Goal: Find contact information: Find contact information

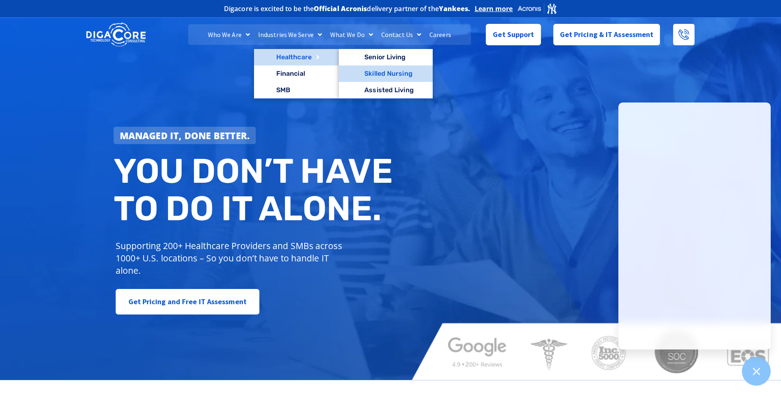
click at [380, 68] on link "Skilled Nursing" at bounding box center [386, 73] width 94 height 16
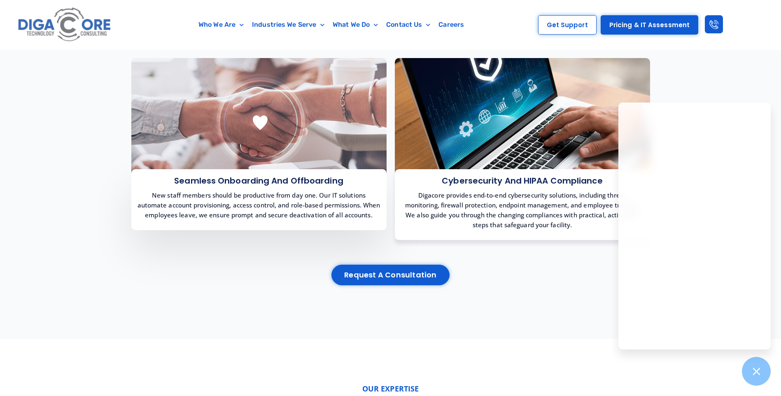
scroll to position [782, 0]
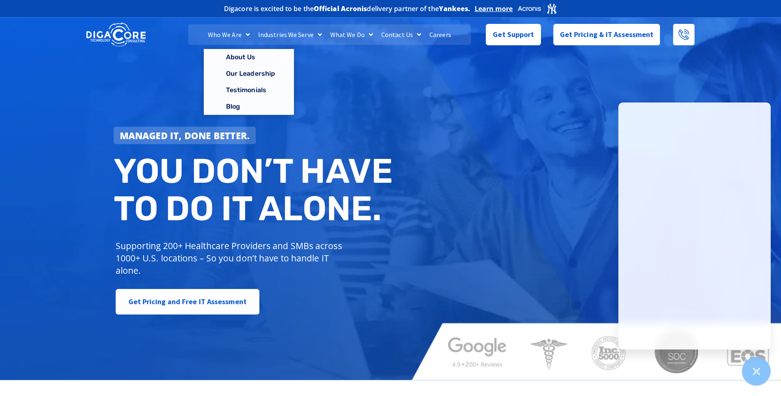
click at [481, 122] on div "Managed IT, done better. You don’t have to do IT alone. Supporting 200+ Healthc…" at bounding box center [390, 198] width 781 height 364
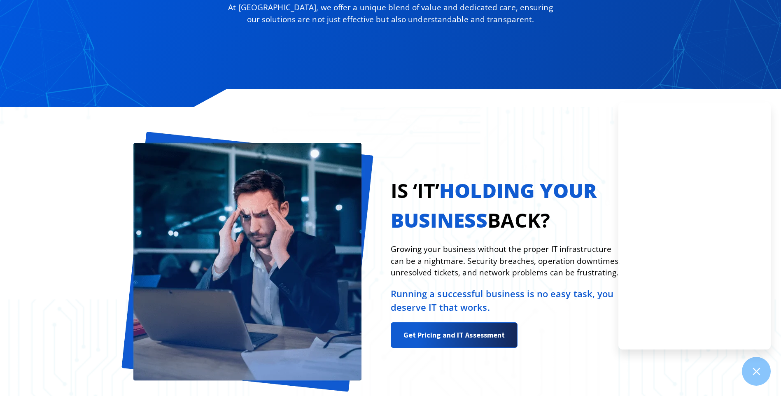
scroll to position [741, 0]
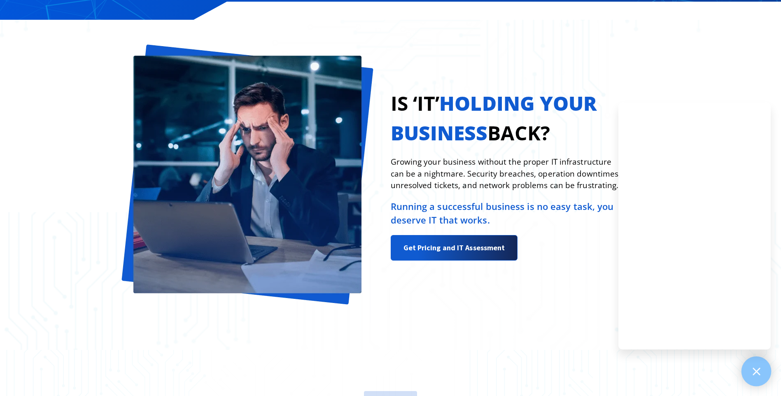
click at [760, 374] on icon at bounding box center [756, 371] width 11 height 11
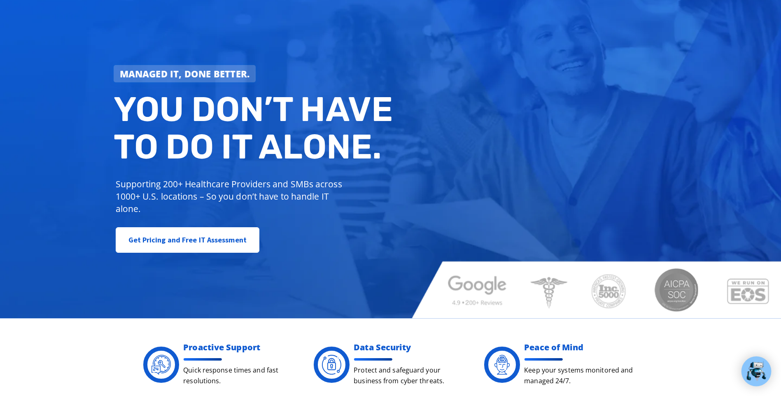
scroll to position [0, 0]
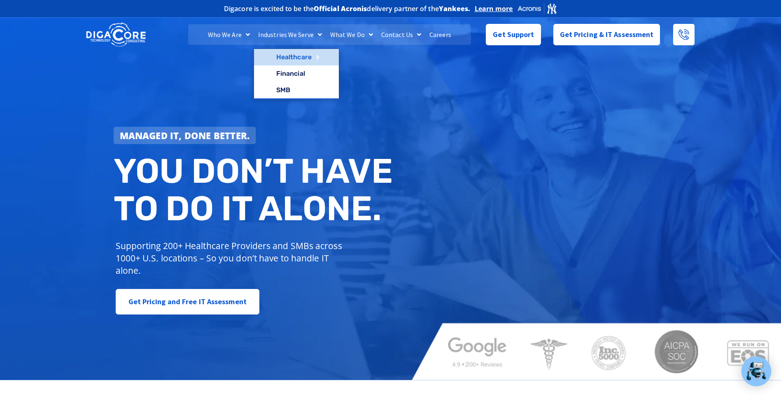
click at [294, 58] on link "Healthcare" at bounding box center [296, 57] width 85 height 16
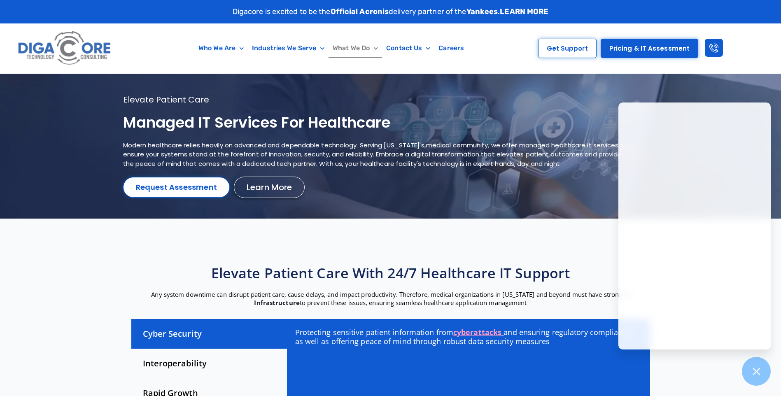
click at [345, 45] on link "What We Do" at bounding box center [356, 48] width 54 height 19
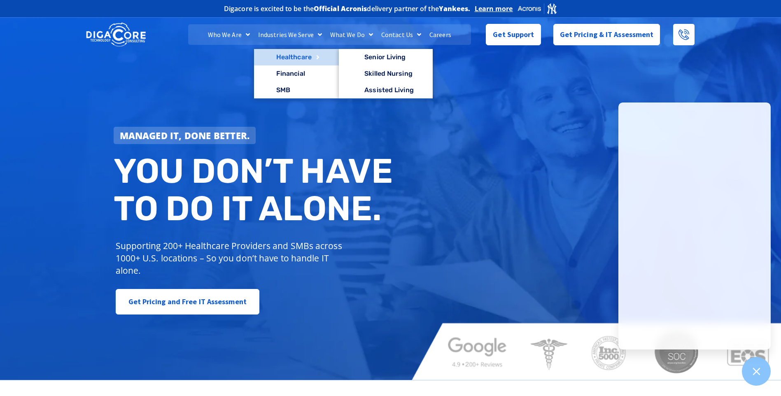
click at [277, 55] on link "Healthcare" at bounding box center [296, 57] width 85 height 16
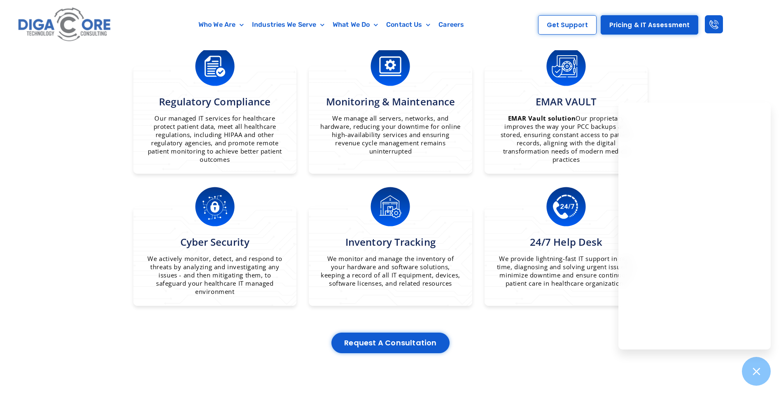
scroll to position [576, 0]
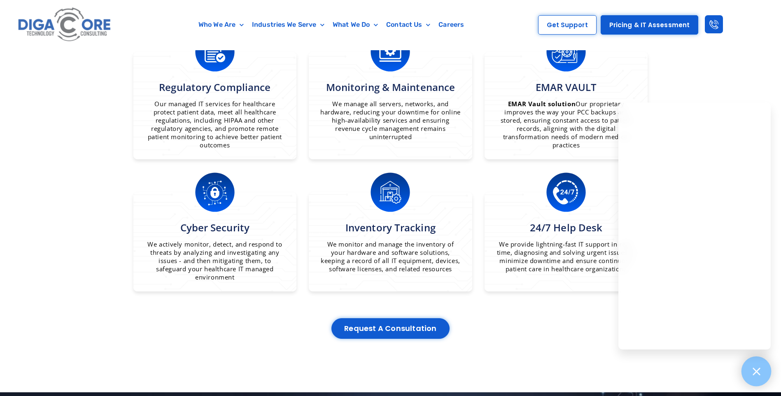
click at [753, 368] on icon at bounding box center [756, 371] width 7 height 7
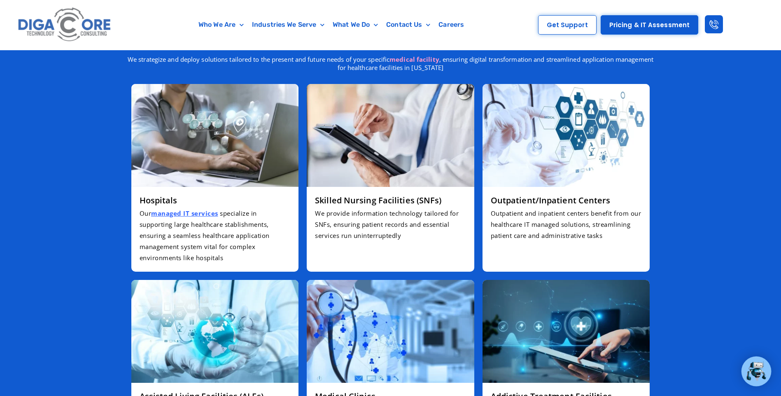
scroll to position [1565, 0]
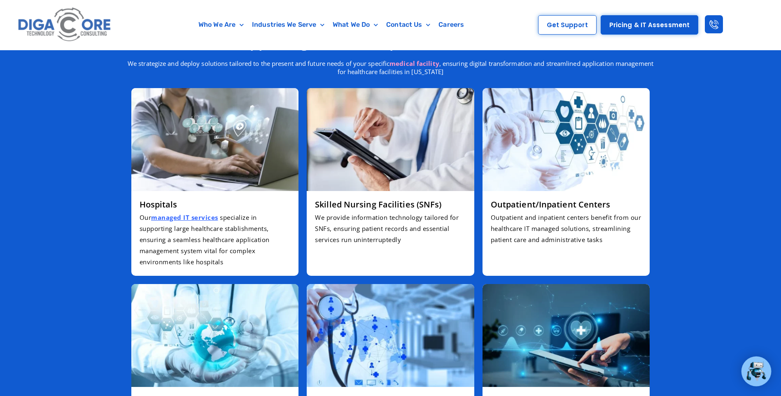
drag, startPoint x: 222, startPoint y: 225, endPoint x: 185, endPoint y: 212, distance: 39.1
click at [185, 212] on p "Our managed IT services specialize in supporting large healthcare stablishments…" at bounding box center [215, 240] width 151 height 56
click at [185, 216] on u "managed IT services" at bounding box center [184, 217] width 67 height 8
click at [438, 213] on p "We provide information technology tailored for SNFs, ensuring patient records a…" at bounding box center [390, 228] width 151 height 33
click at [420, 204] on h3 "Skilled Nursing Facilities (SNFs)" at bounding box center [390, 204] width 151 height 11
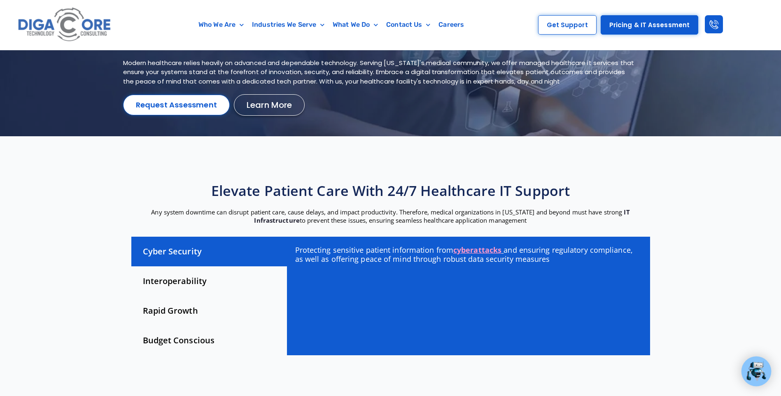
scroll to position [0, 0]
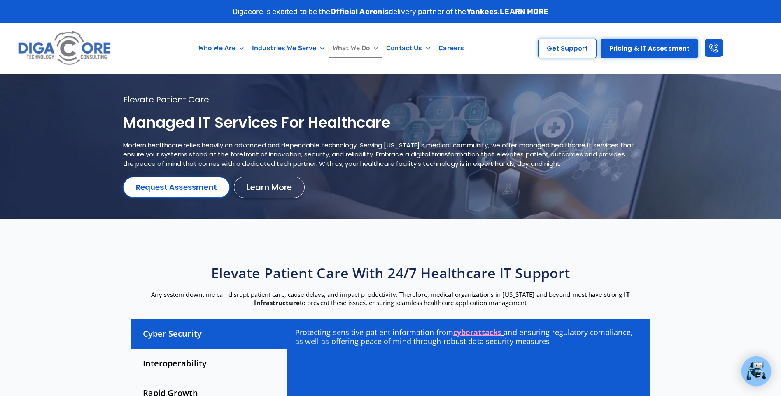
click at [366, 47] on link "What We Do" at bounding box center [356, 48] width 54 height 19
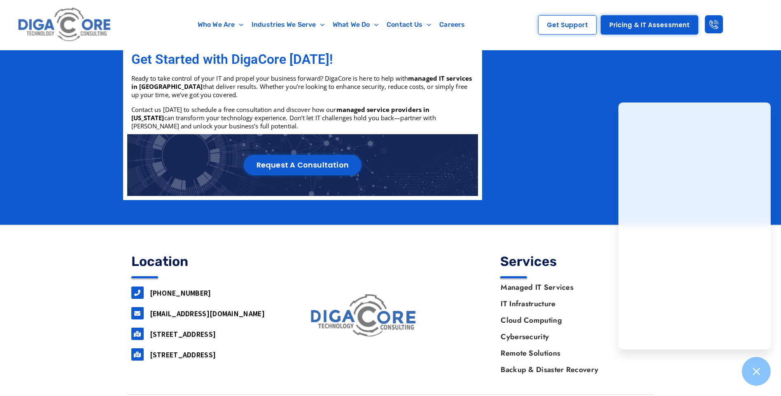
scroll to position [1299, 0]
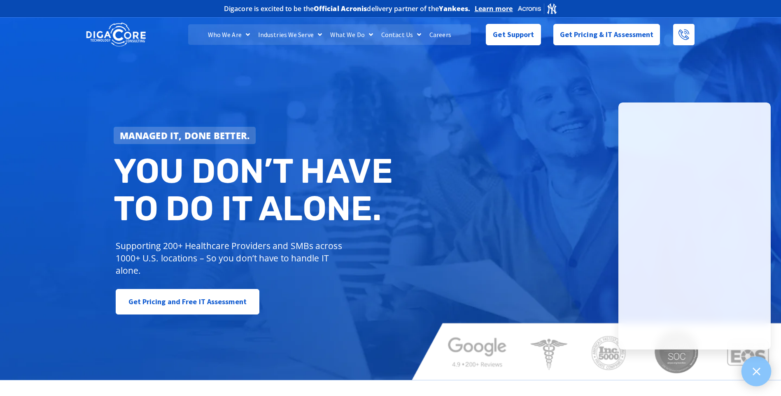
click at [759, 380] on div at bounding box center [757, 372] width 30 height 30
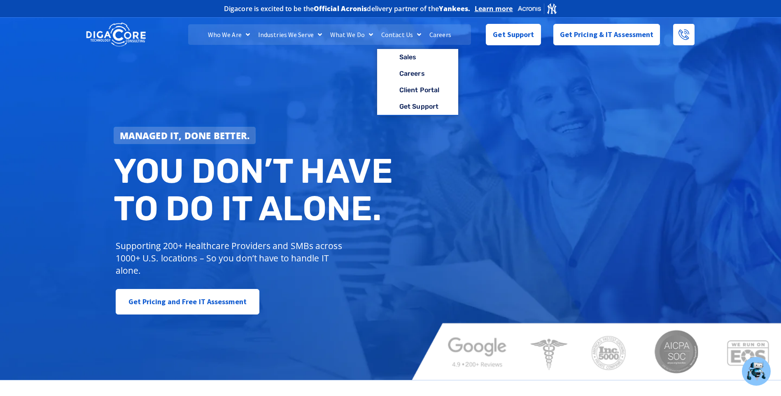
click at [408, 36] on link "Contact Us" at bounding box center [401, 34] width 48 height 21
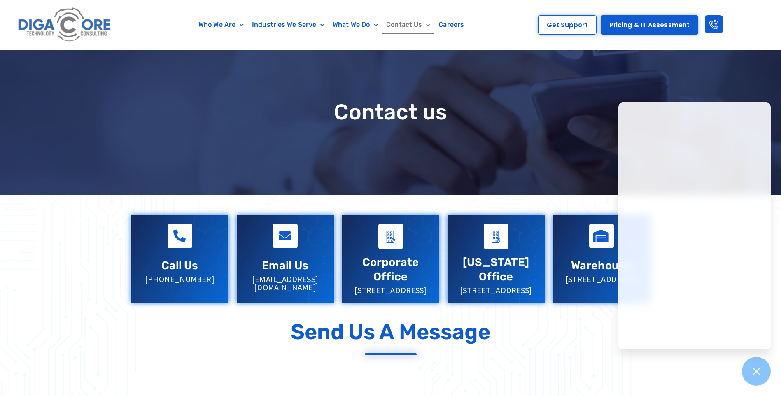
scroll to position [82, 0]
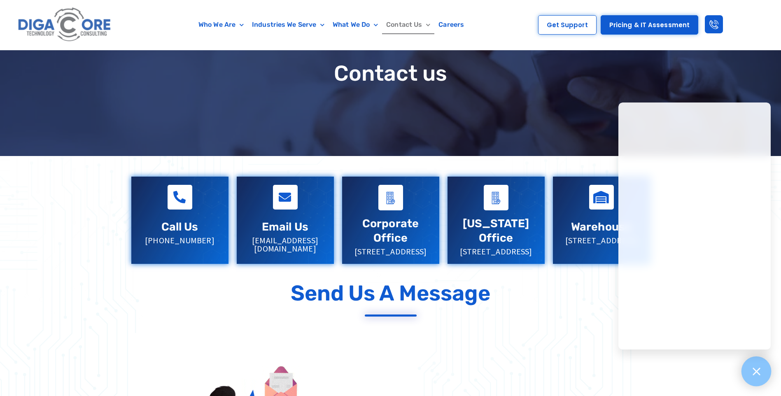
click at [755, 376] on icon at bounding box center [756, 371] width 11 height 11
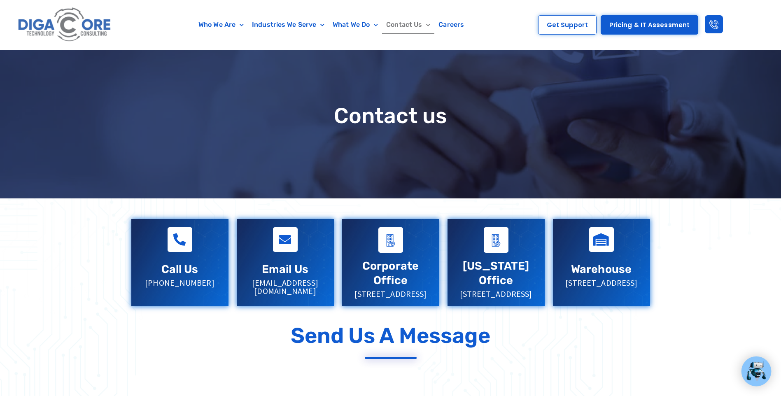
scroll to position [23, 0]
